Goal: Task Accomplishment & Management: Use online tool/utility

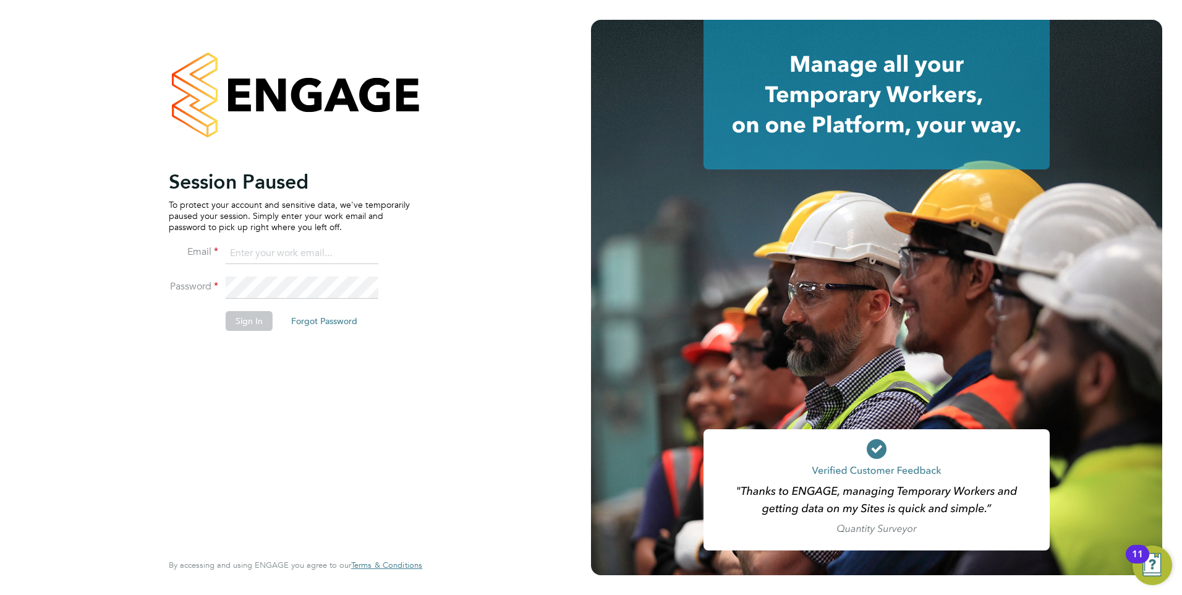
type input "[EMAIL_ADDRESS][DOMAIN_NAME]"
click at [237, 334] on li "Sign In Forgot Password" at bounding box center [289, 327] width 241 height 32
click at [238, 318] on button "Sign In" at bounding box center [249, 321] width 47 height 20
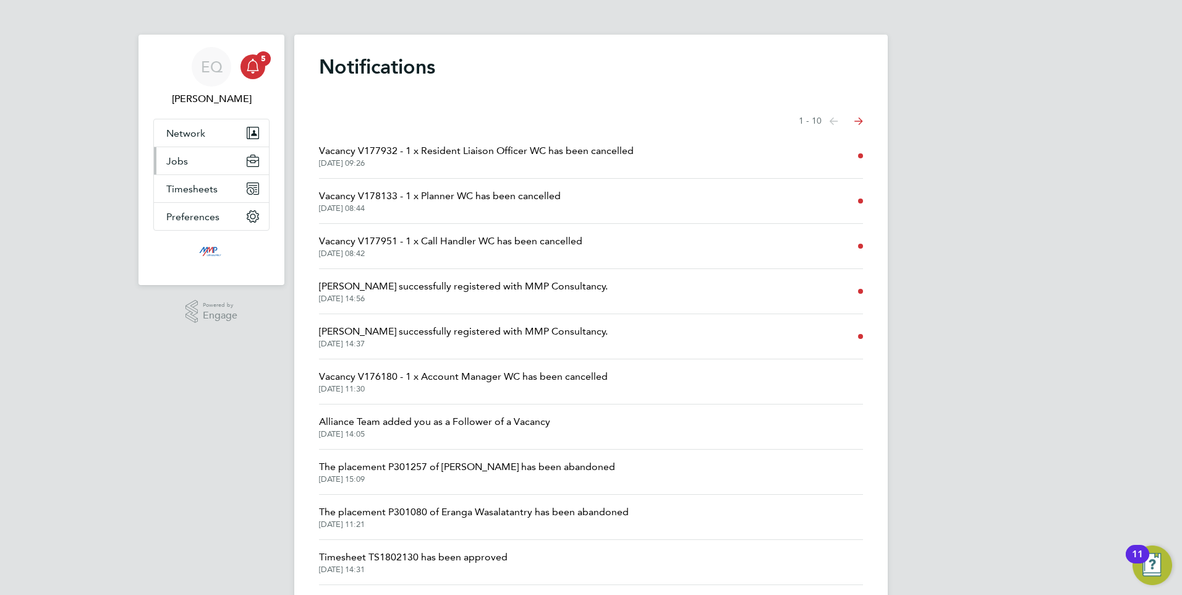
click at [182, 154] on button "Jobs" at bounding box center [211, 160] width 115 height 27
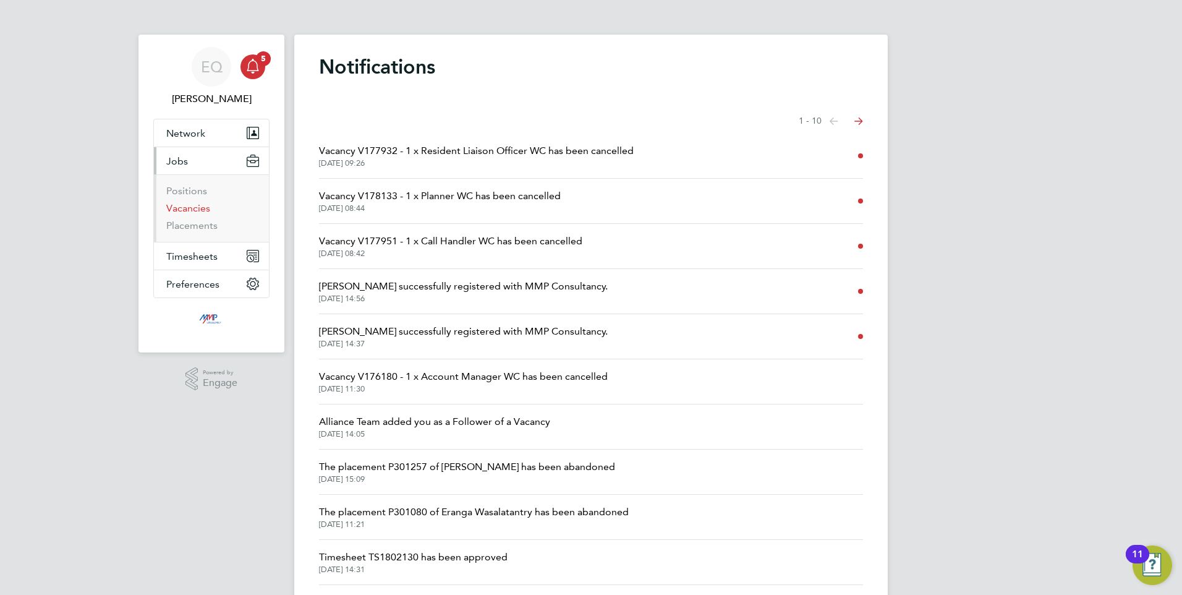
click at [195, 205] on link "Vacancies" at bounding box center [188, 208] width 44 height 12
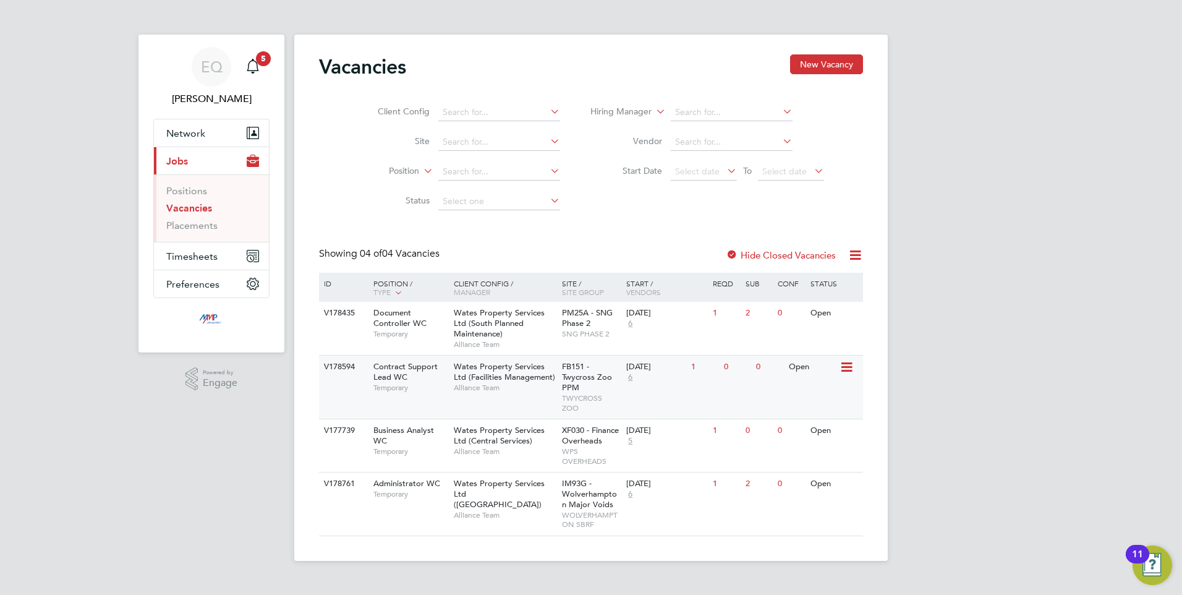
click at [430, 379] on div "Contract Support Lead WC Temporary" at bounding box center [407, 377] width 87 height 43
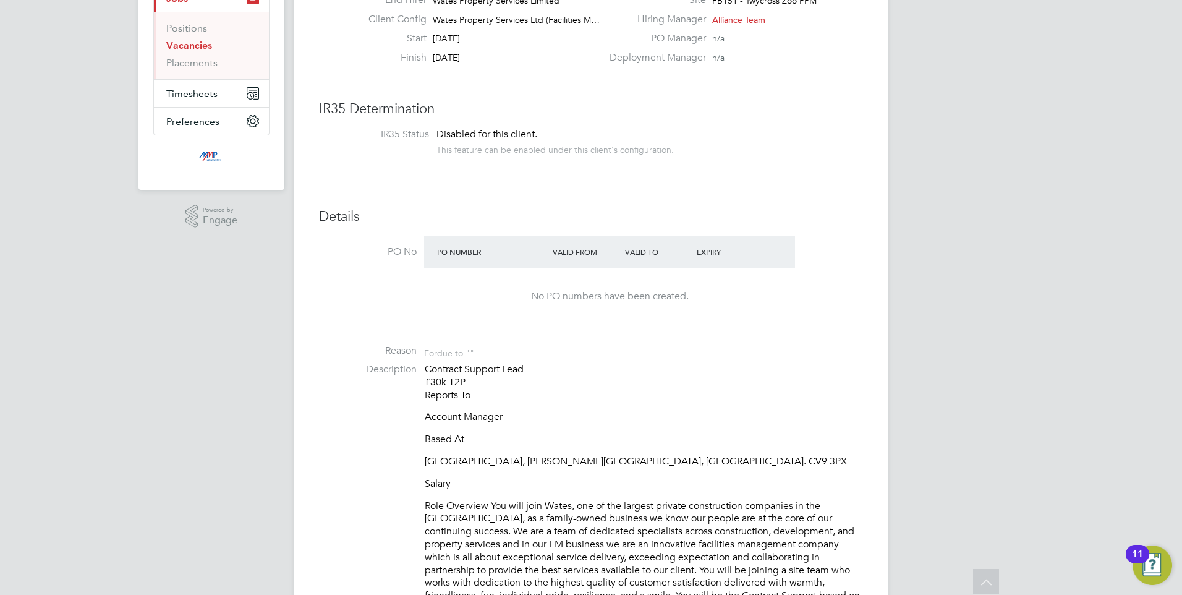
scroll to position [163, 0]
